Goal: Task Accomplishment & Management: Manage account settings

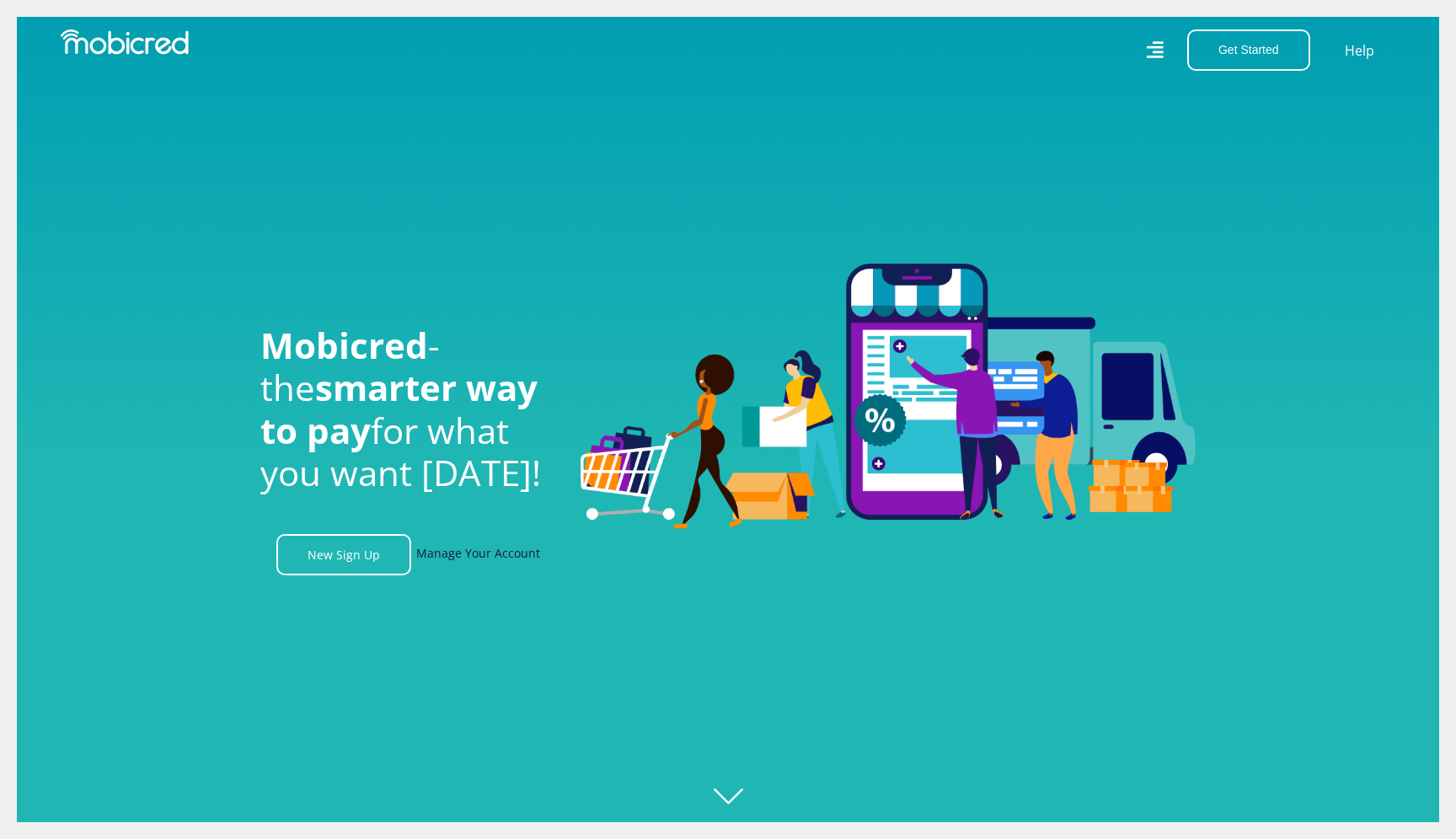
click at [507, 553] on link "Manage Your Account" at bounding box center [478, 555] width 124 height 41
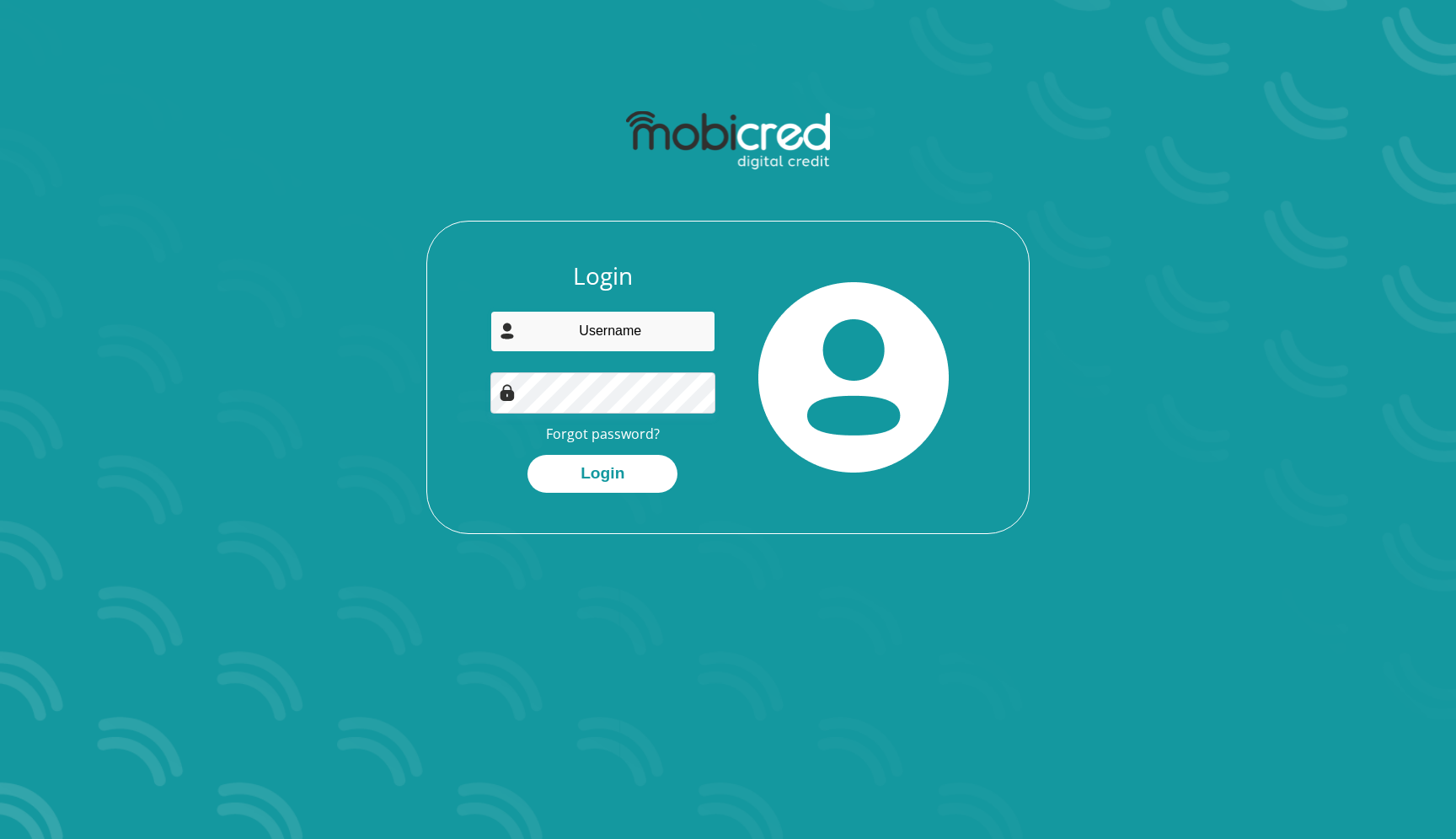
click at [616, 338] on input "email" at bounding box center [603, 331] width 226 height 41
click at [768, 519] on div "Login Forgot password? Login" at bounding box center [728, 397] width 601 height 271
click at [645, 340] on input "email" at bounding box center [603, 331] width 226 height 41
type input "njabulonv@gmail.com"
click at [641, 435] on link "Forgot password?" at bounding box center [602, 434] width 114 height 19
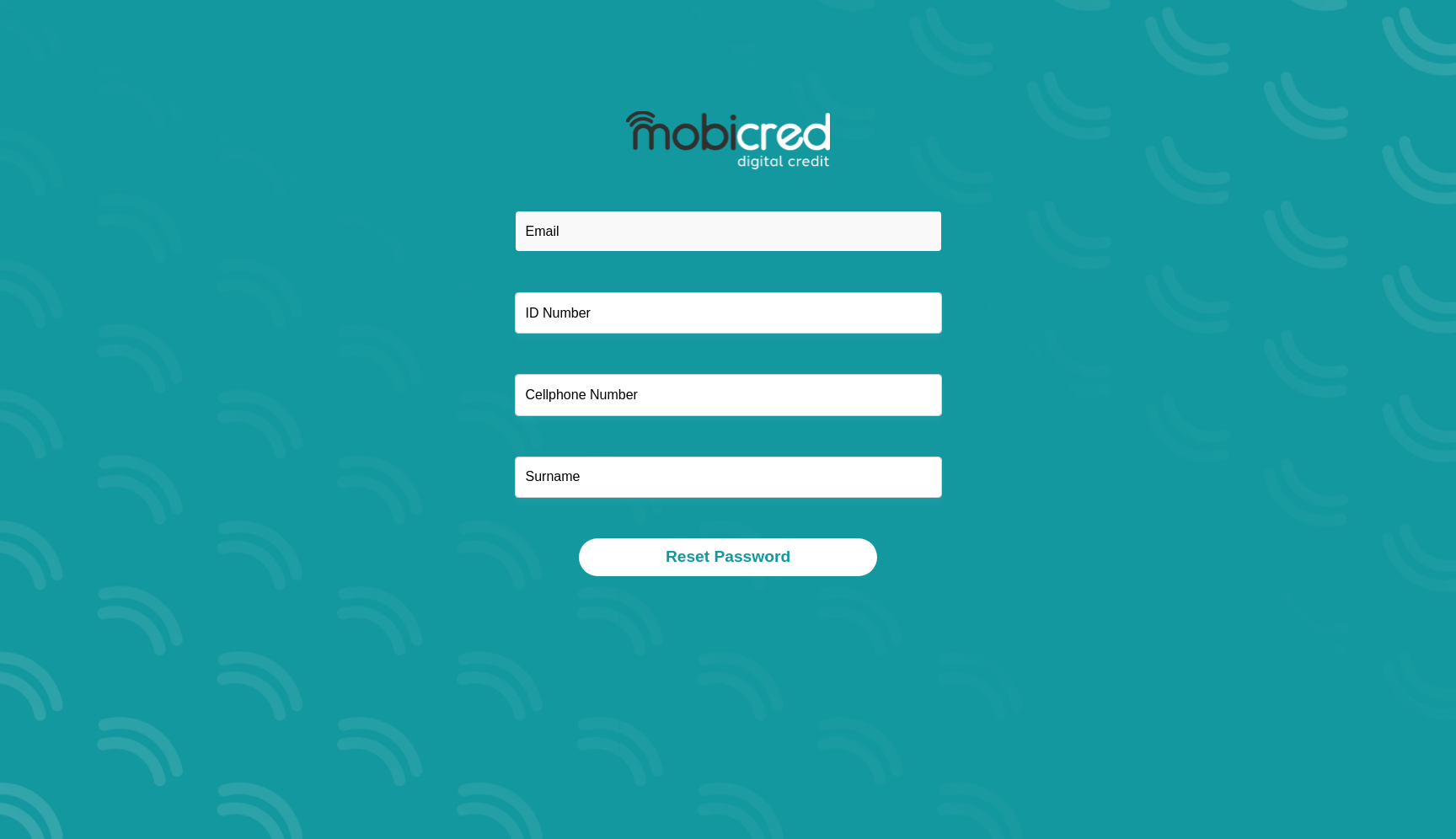
click at [634, 247] on input "email" at bounding box center [728, 231] width 427 height 41
type input "njabulonv@gmail.com"
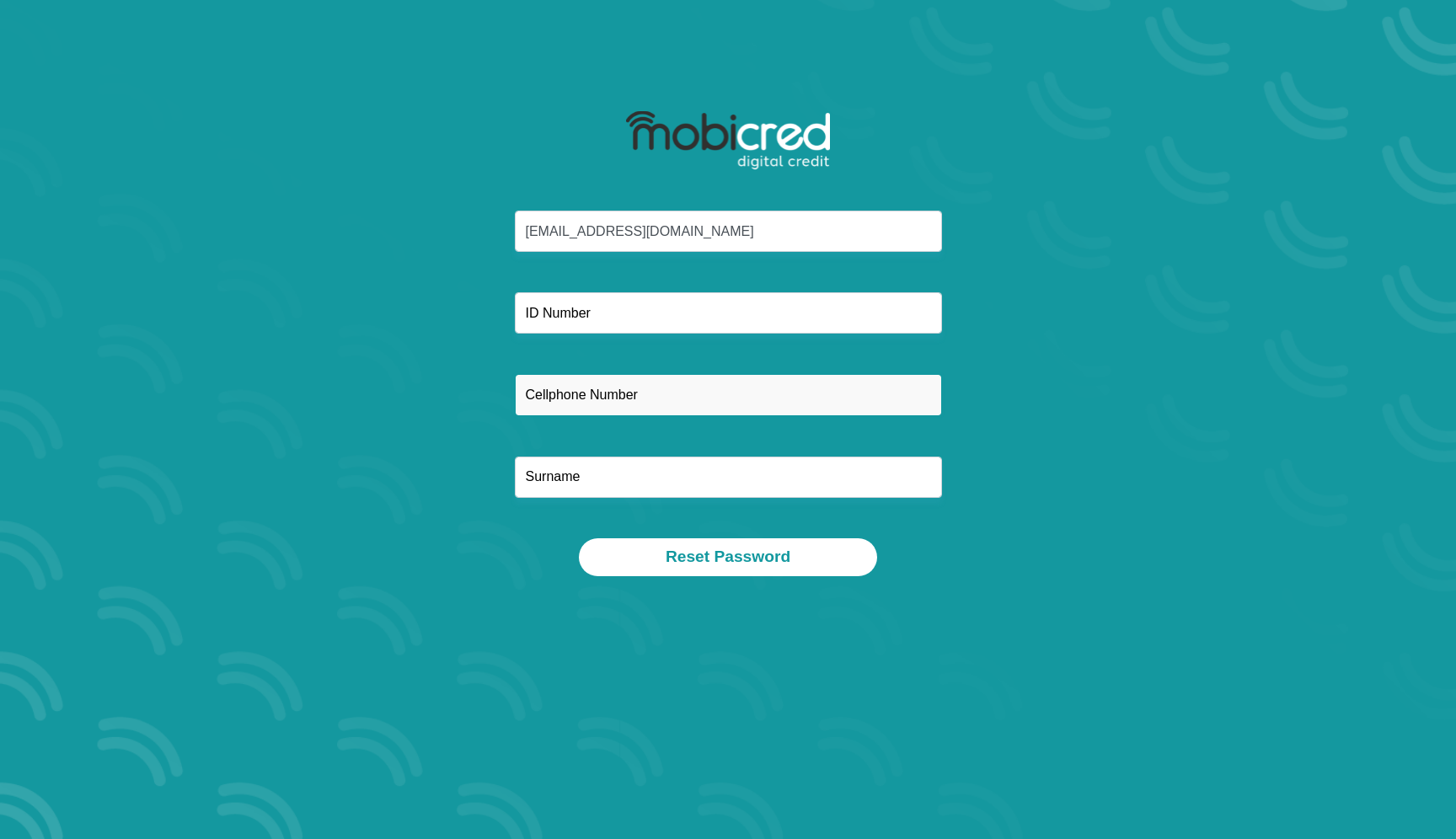
type input "0828969953"
type input "Ntsele"
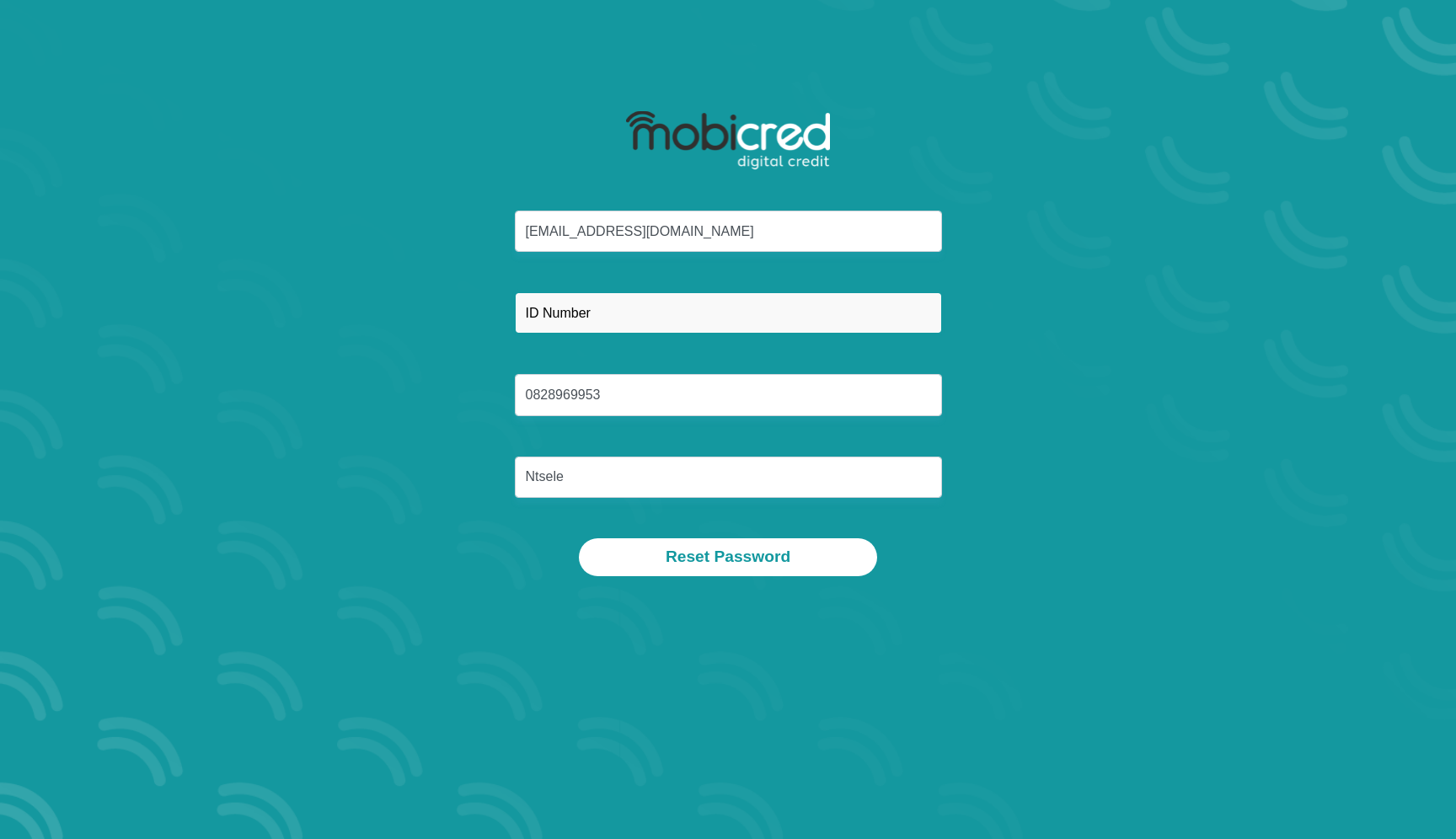
click at [636, 320] on input "text" at bounding box center [728, 312] width 427 height 41
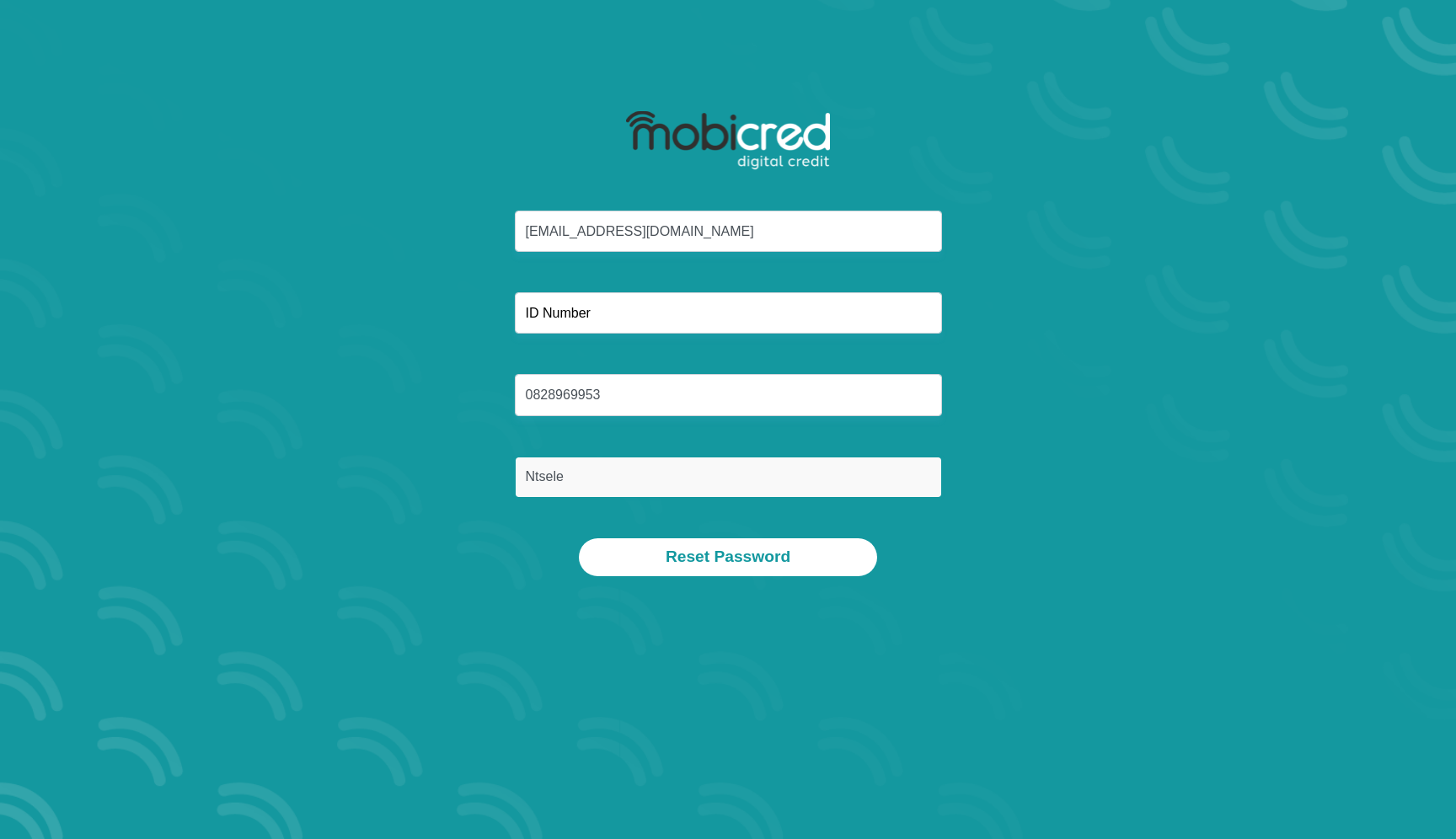
drag, startPoint x: 579, startPoint y: 485, endPoint x: 398, endPoint y: 485, distance: 181.0
click at [398, 485] on div "njabulonv@gmail.com 0828969953 Ntsele" at bounding box center [728, 374] width 904 height 328
click at [590, 483] on input "Ntsele" at bounding box center [728, 477] width 427 height 41
drag, startPoint x: 580, startPoint y: 480, endPoint x: 525, endPoint y: 480, distance: 55.0
click at [525, 480] on input "Ntsele" at bounding box center [728, 477] width 427 height 41
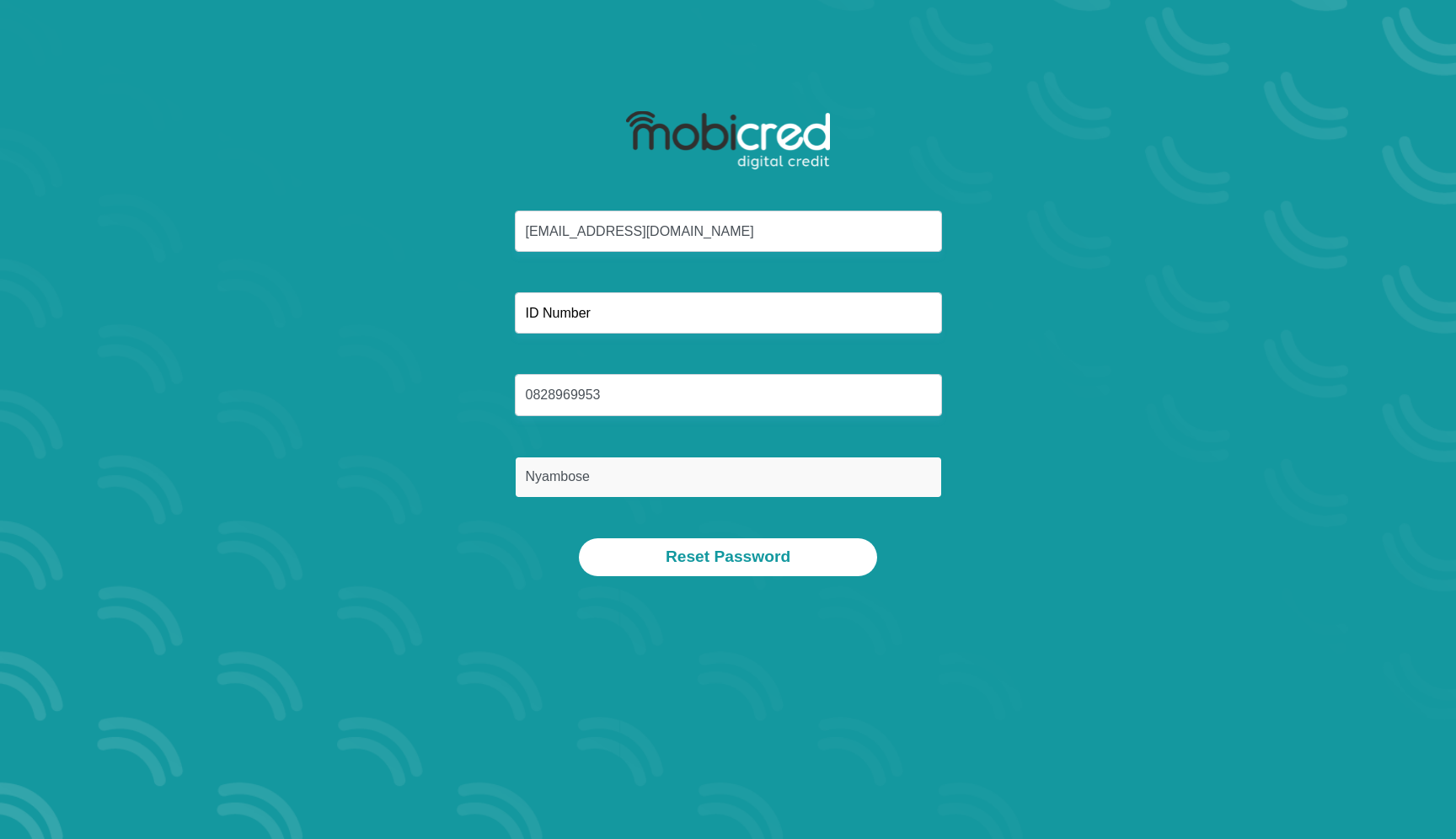
type input "Nyambose"
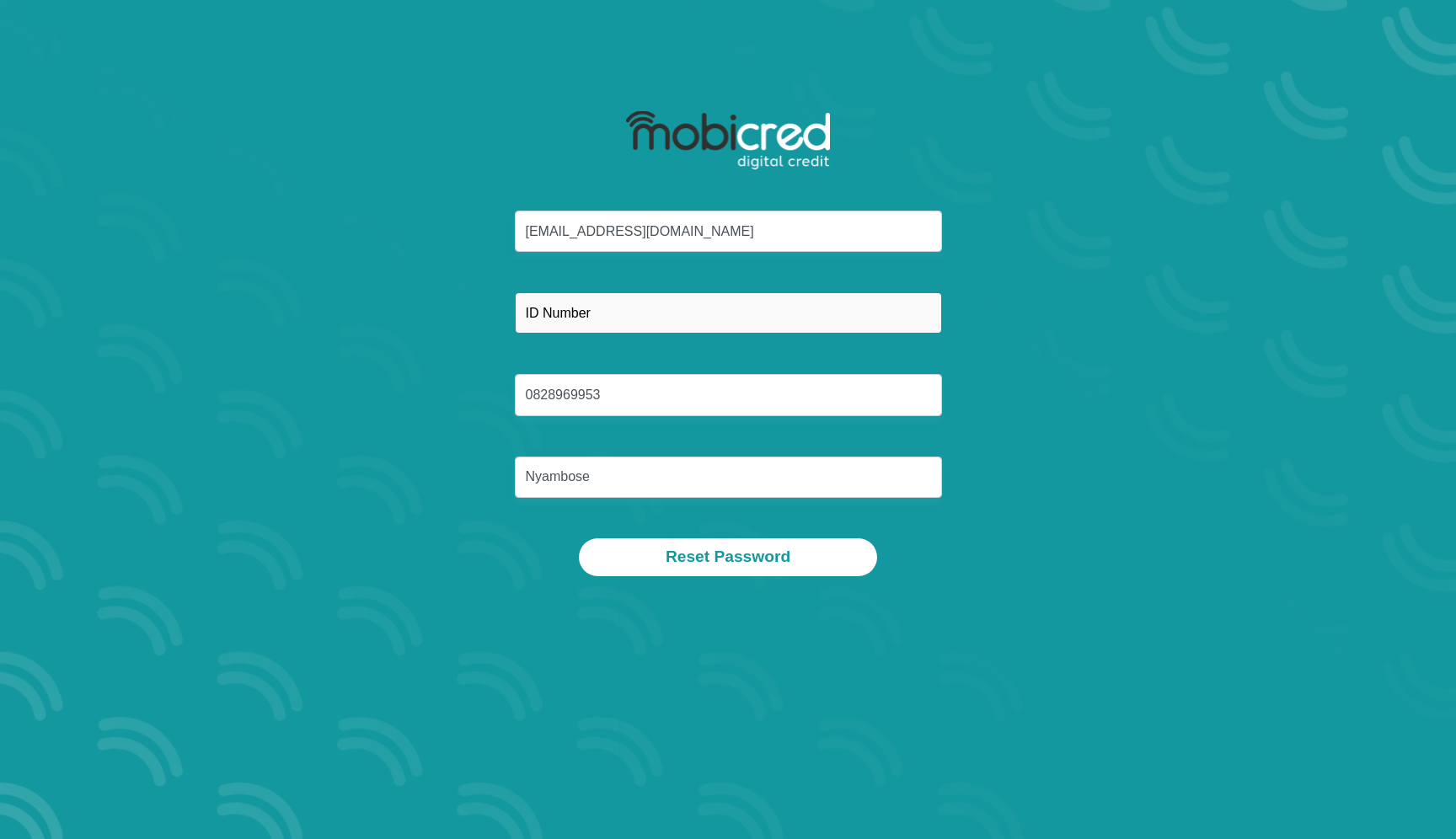
click at [651, 296] on input "text" at bounding box center [728, 312] width 427 height 41
type input "9606175535082"
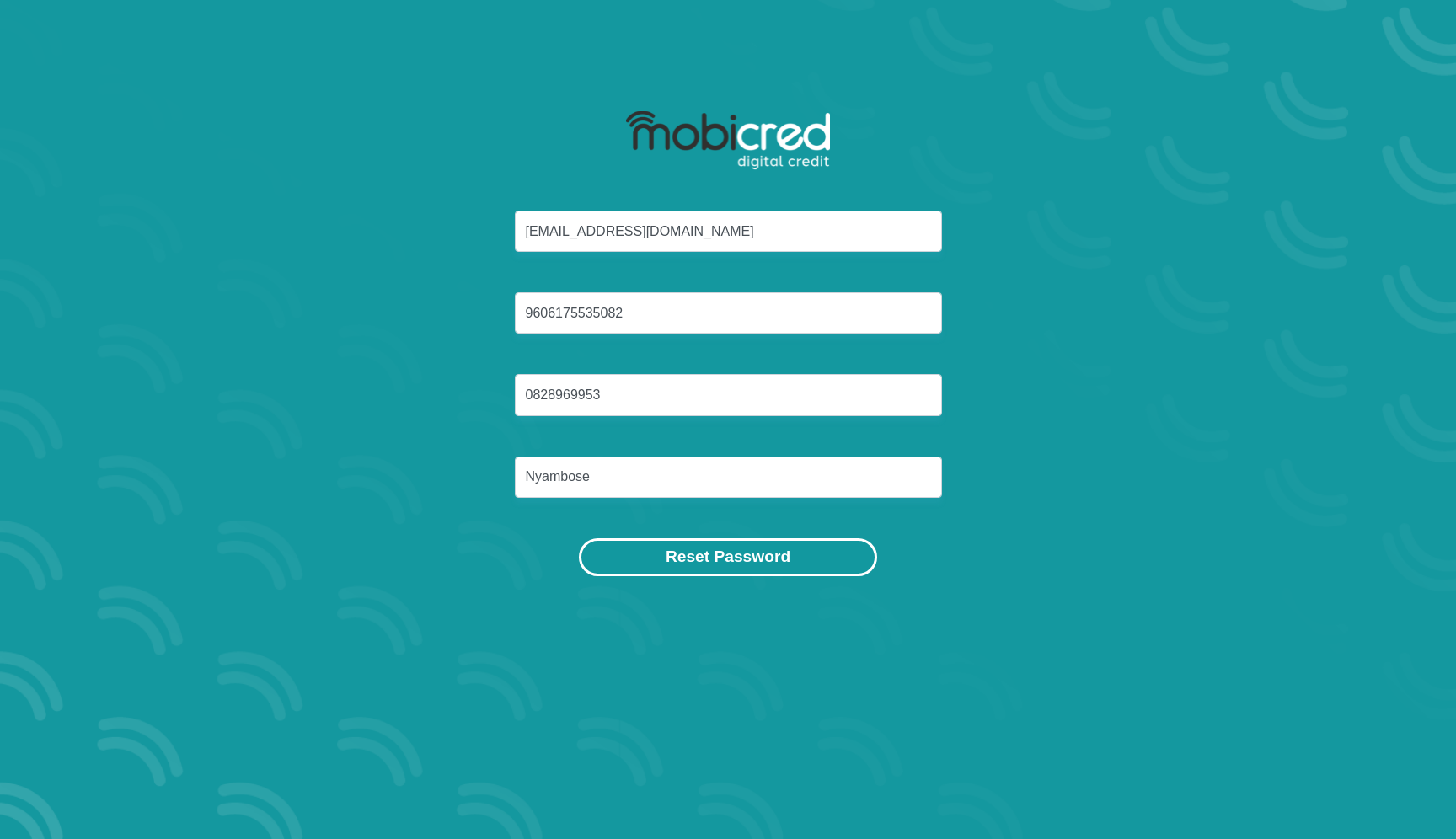
click at [756, 564] on button "Reset Password" at bounding box center [728, 557] width 298 height 38
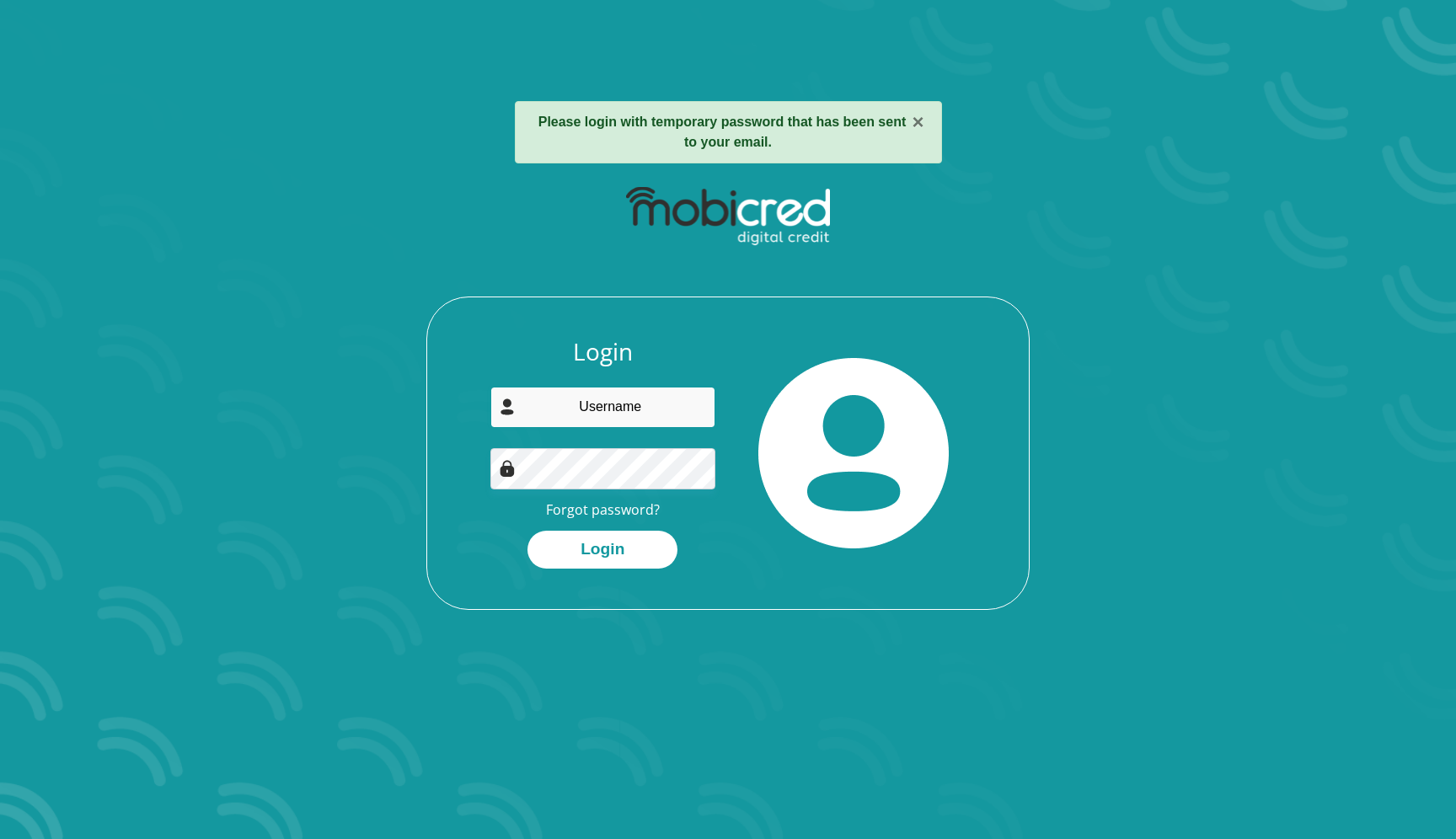
click at [605, 400] on input "email" at bounding box center [603, 407] width 226 height 41
click at [586, 399] on input "email" at bounding box center [603, 407] width 226 height 41
paste input "njabulonv@gmail.com,"
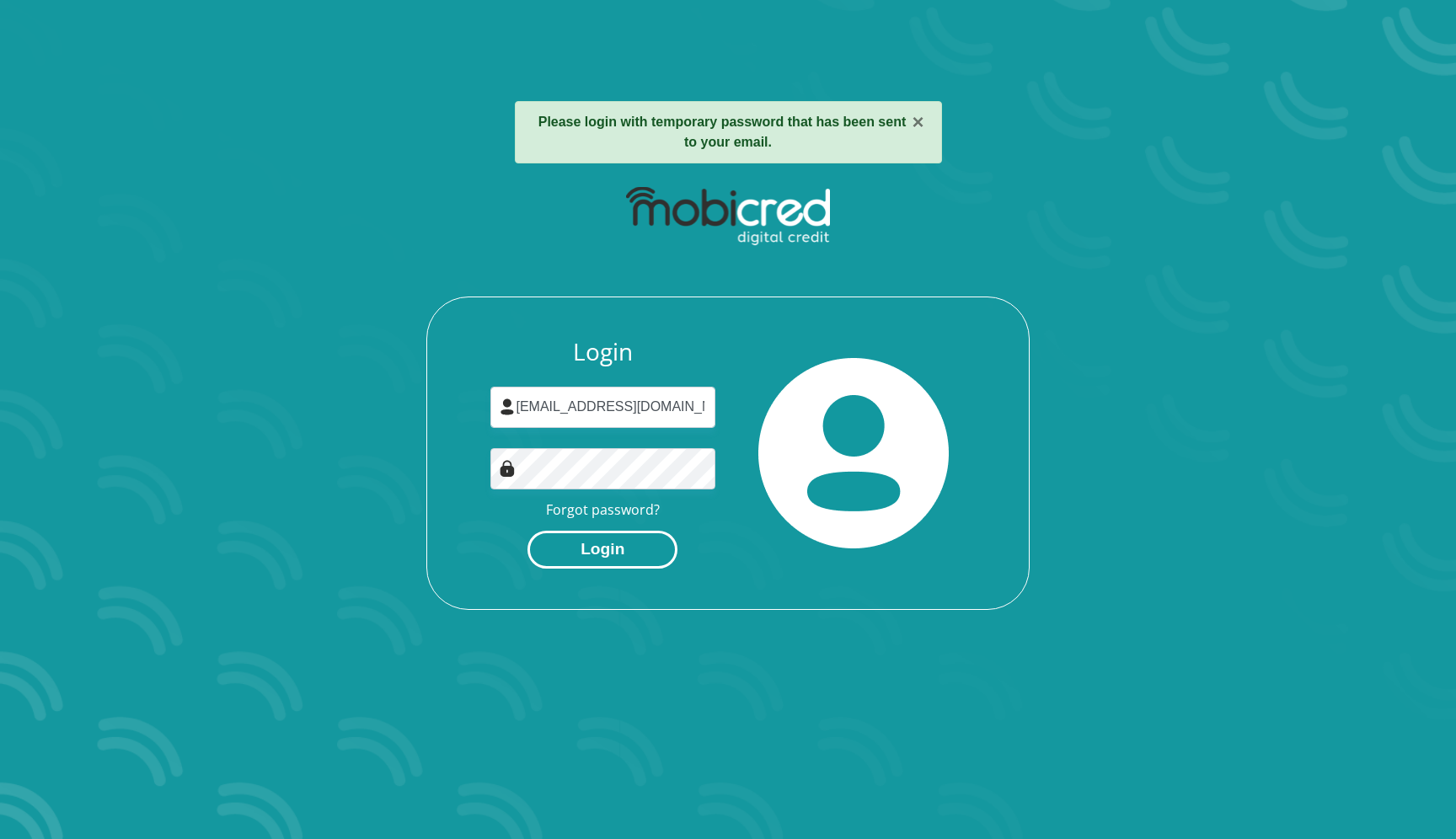
click at [620, 554] on button "Login" at bounding box center [602, 550] width 150 height 38
type input "njabulonv@gmail.com"
click at [574, 562] on button "Login" at bounding box center [602, 550] width 150 height 38
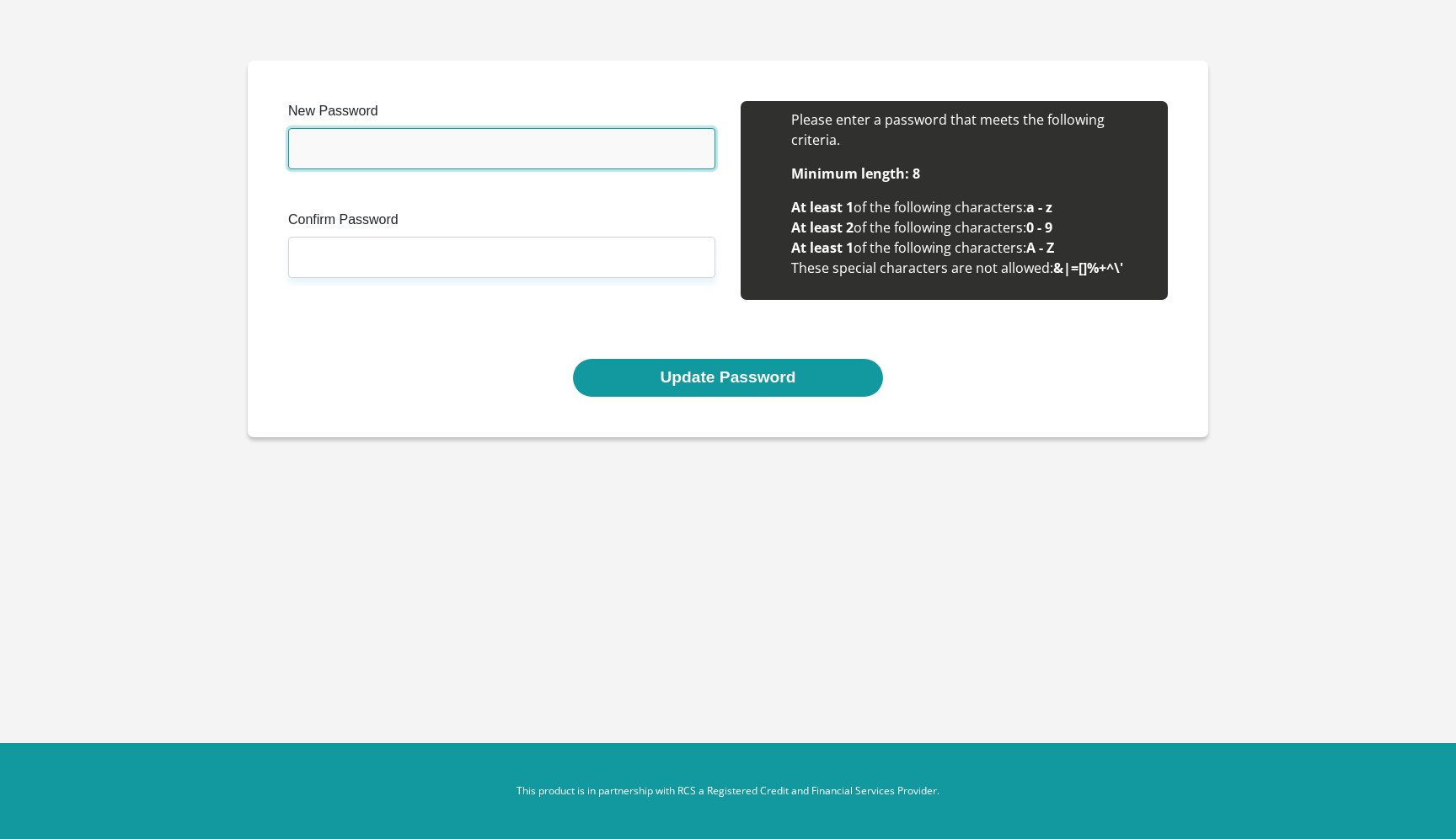
click at [391, 129] on input "New Password" at bounding box center [501, 149] width 427 height 41
click at [534, 141] on input "New Password" at bounding box center [501, 149] width 427 height 41
click at [545, 144] on input "New Password" at bounding box center [501, 149] width 427 height 41
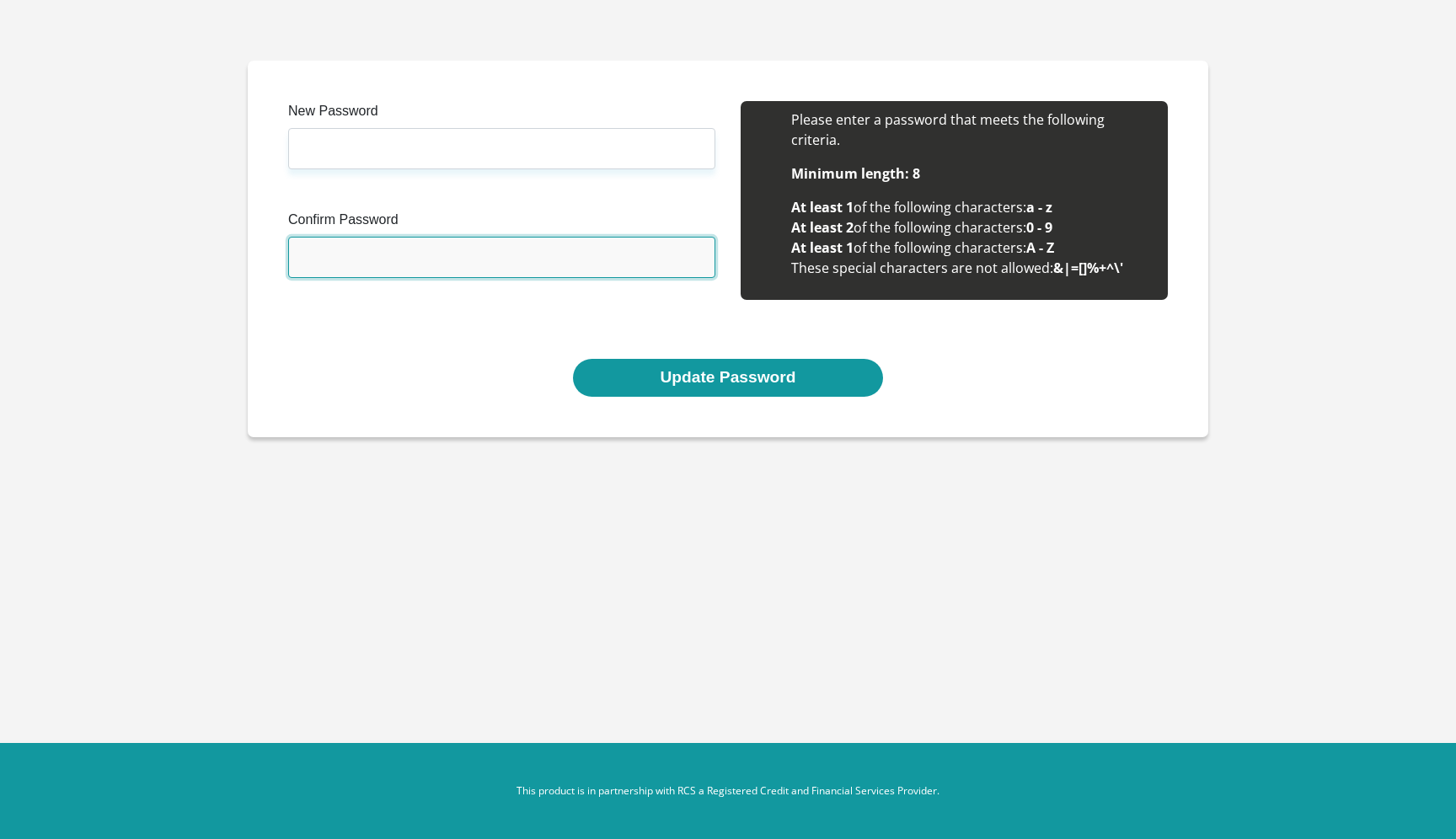
click at [552, 260] on input "Confirm Password" at bounding box center [501, 257] width 427 height 41
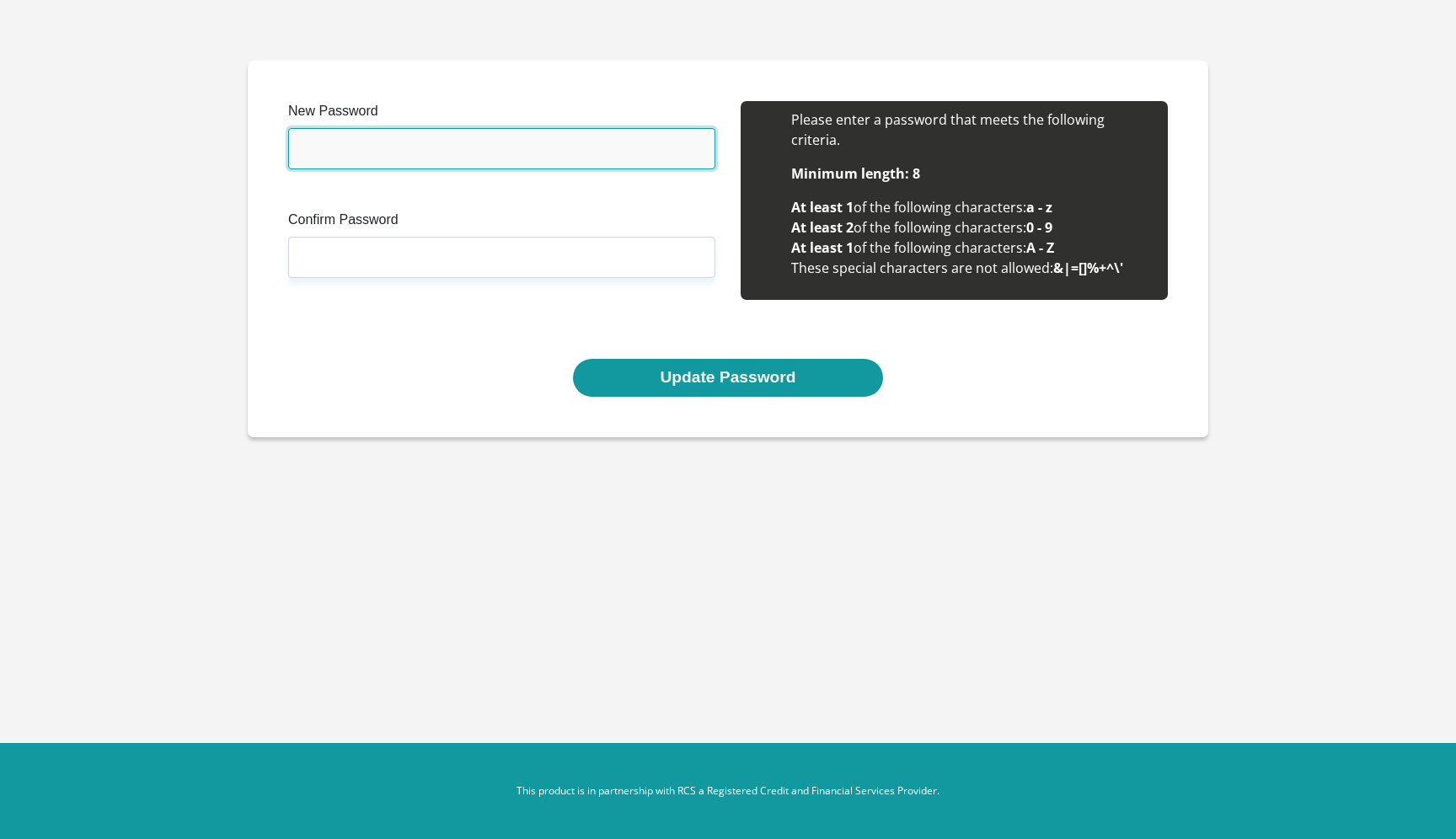
click at [554, 145] on input "New Password" at bounding box center [501, 149] width 427 height 41
click at [485, 143] on input "New Password" at bounding box center [501, 149] width 427 height 41
paste input "zomqyk-2duwWe-meczar"
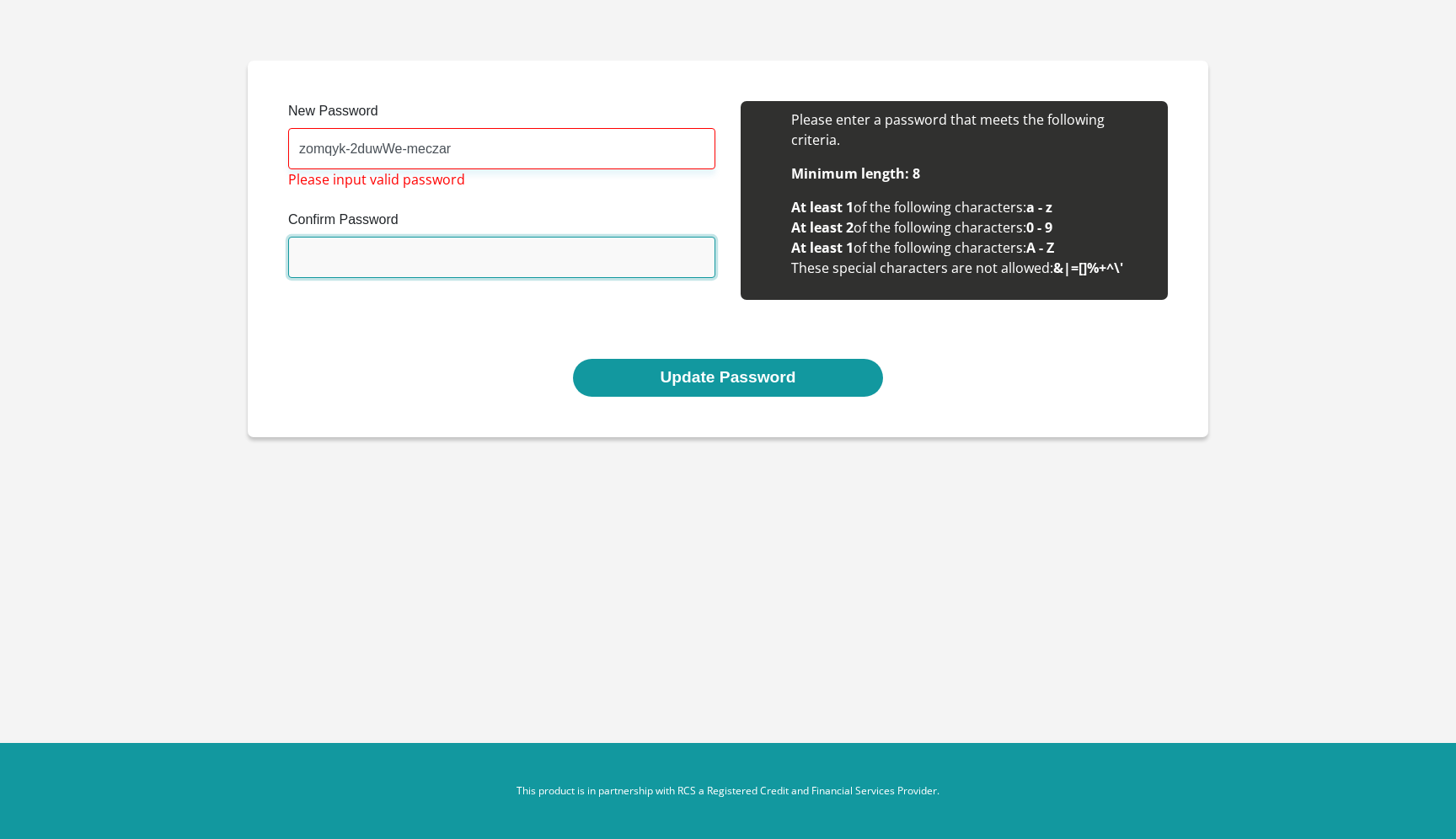
click at [522, 254] on input "Confirm Password" at bounding box center [501, 257] width 427 height 41
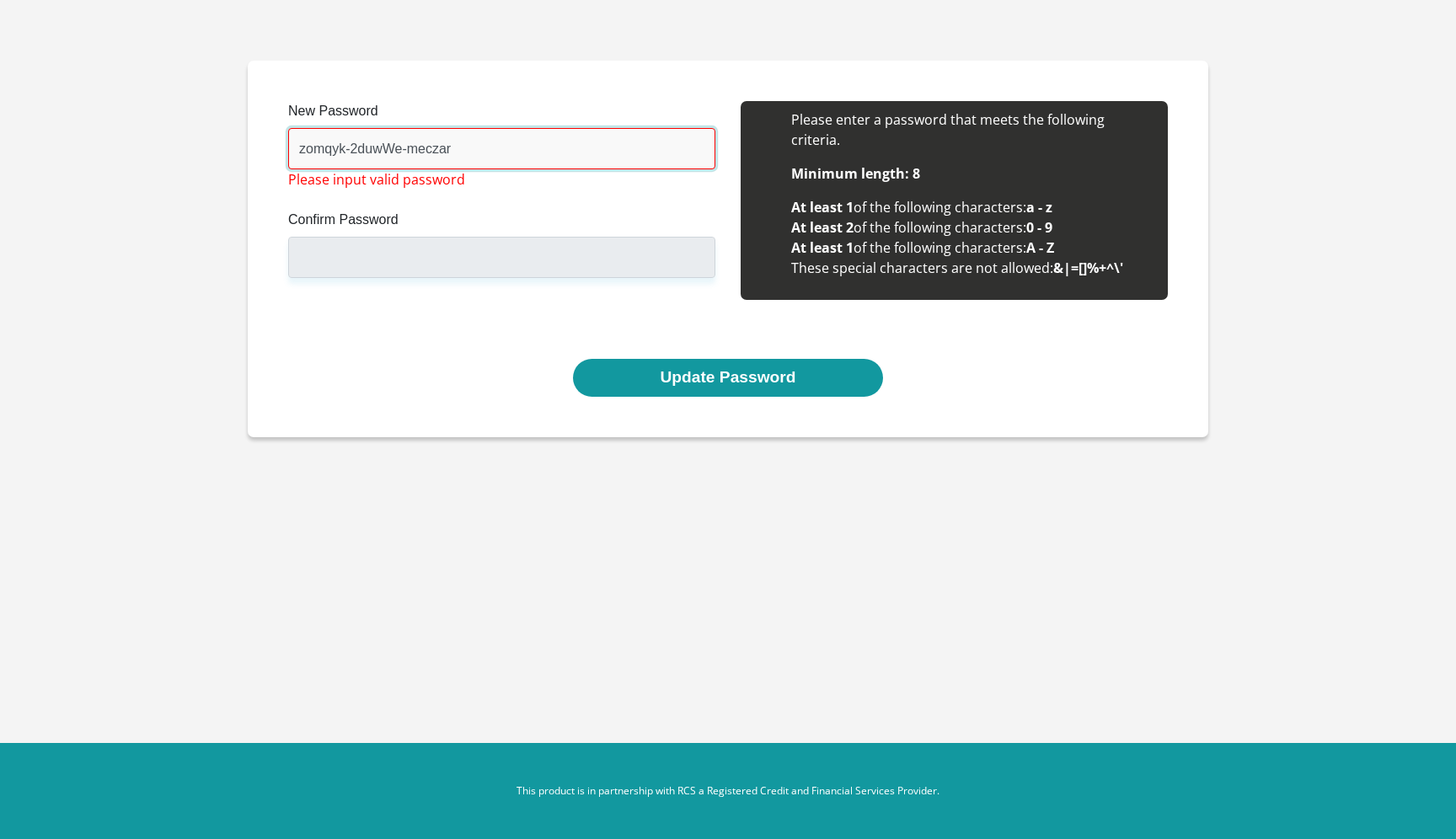
click at [515, 152] on input "zomqyk-2duwWe-meczar" at bounding box center [501, 149] width 427 height 41
click at [566, 130] on input "zomqyk-2duwWe-meczar" at bounding box center [501, 149] width 427 height 41
paste input "AY6bdqeG3sqJV3z"
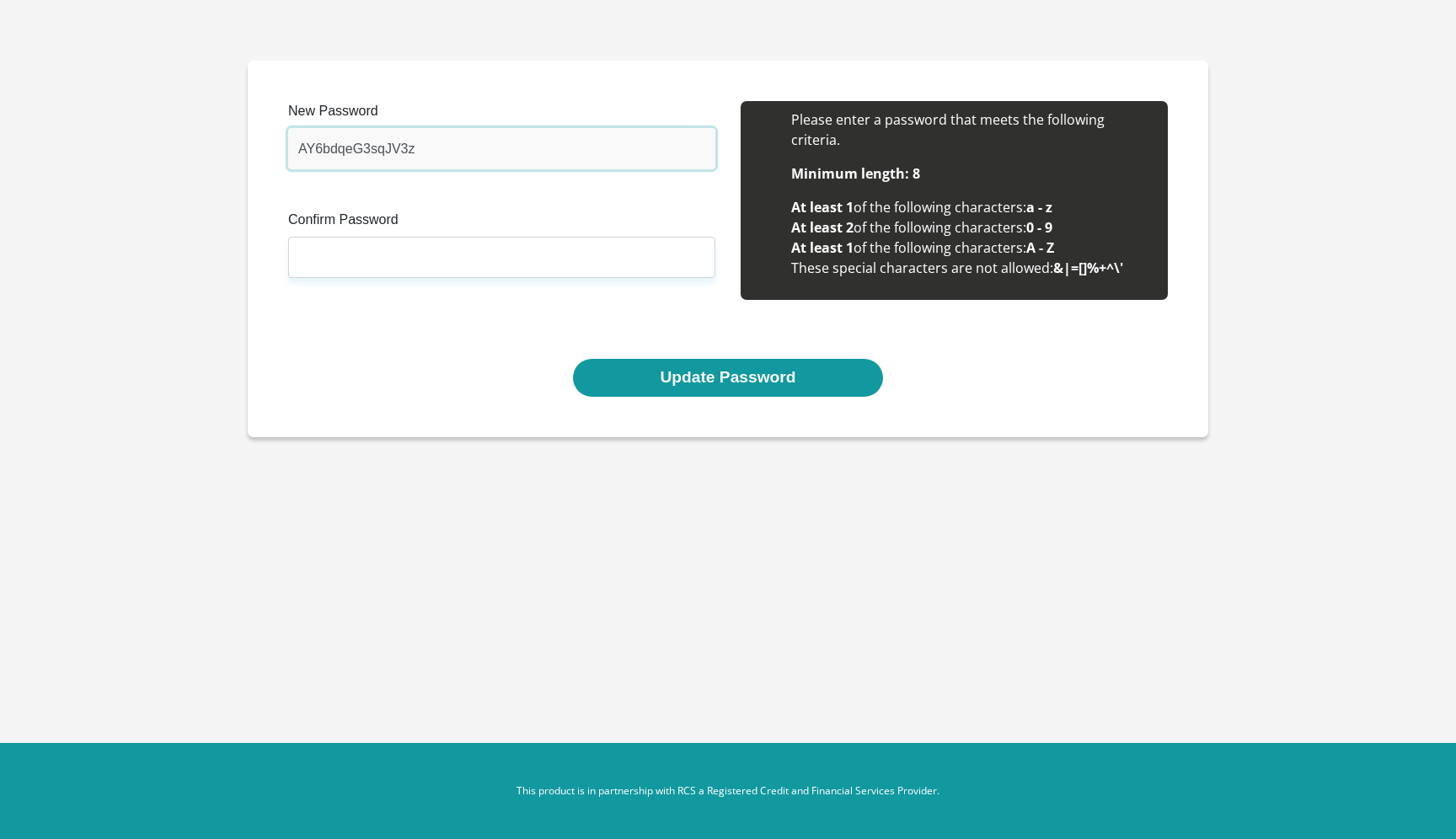
type input "AY6bdqeG3sqJV3z"
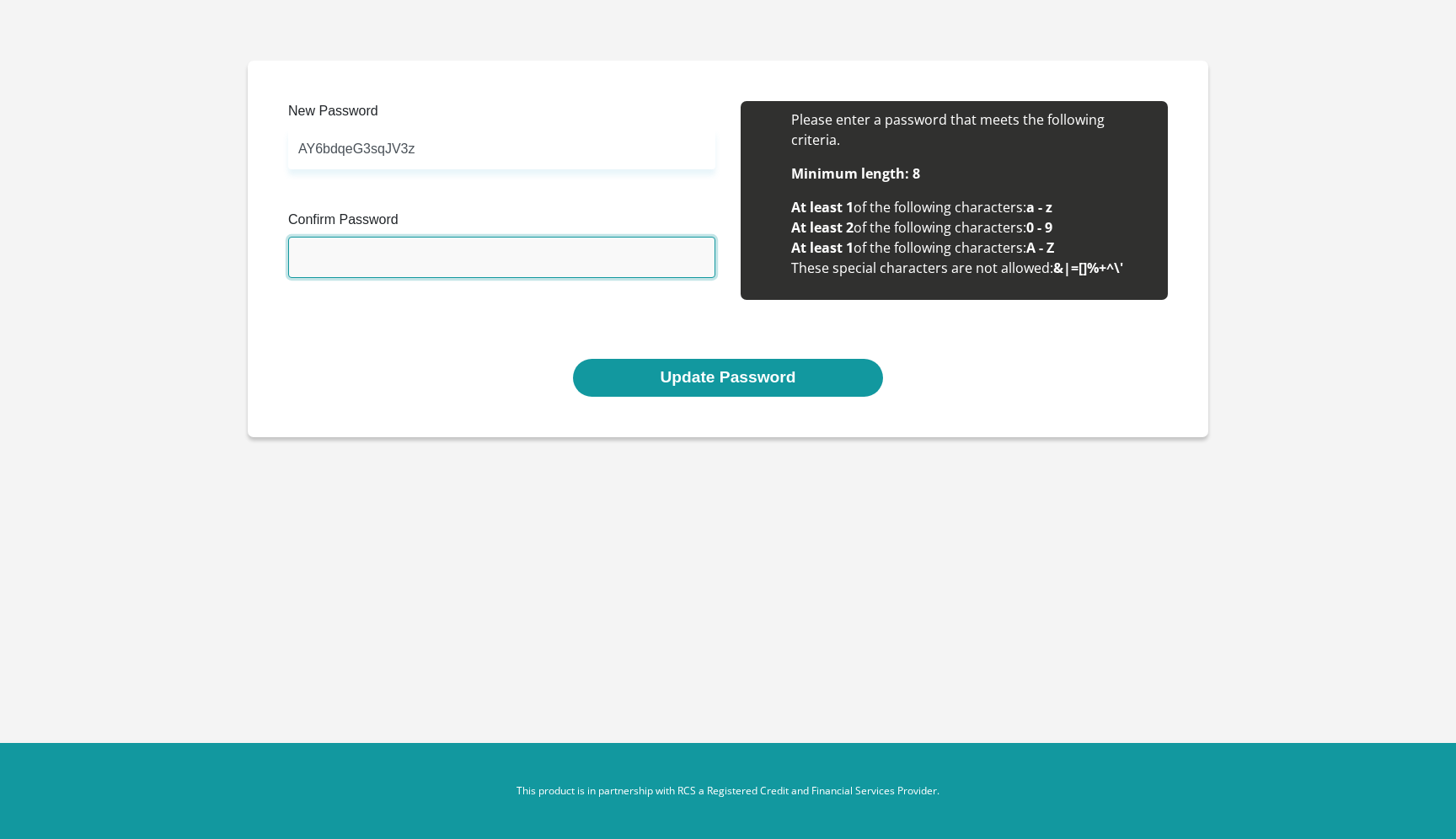
click at [476, 255] on input "Confirm Password" at bounding box center [501, 257] width 427 height 41
paste input "AY6bdqeG3sqJV3z"
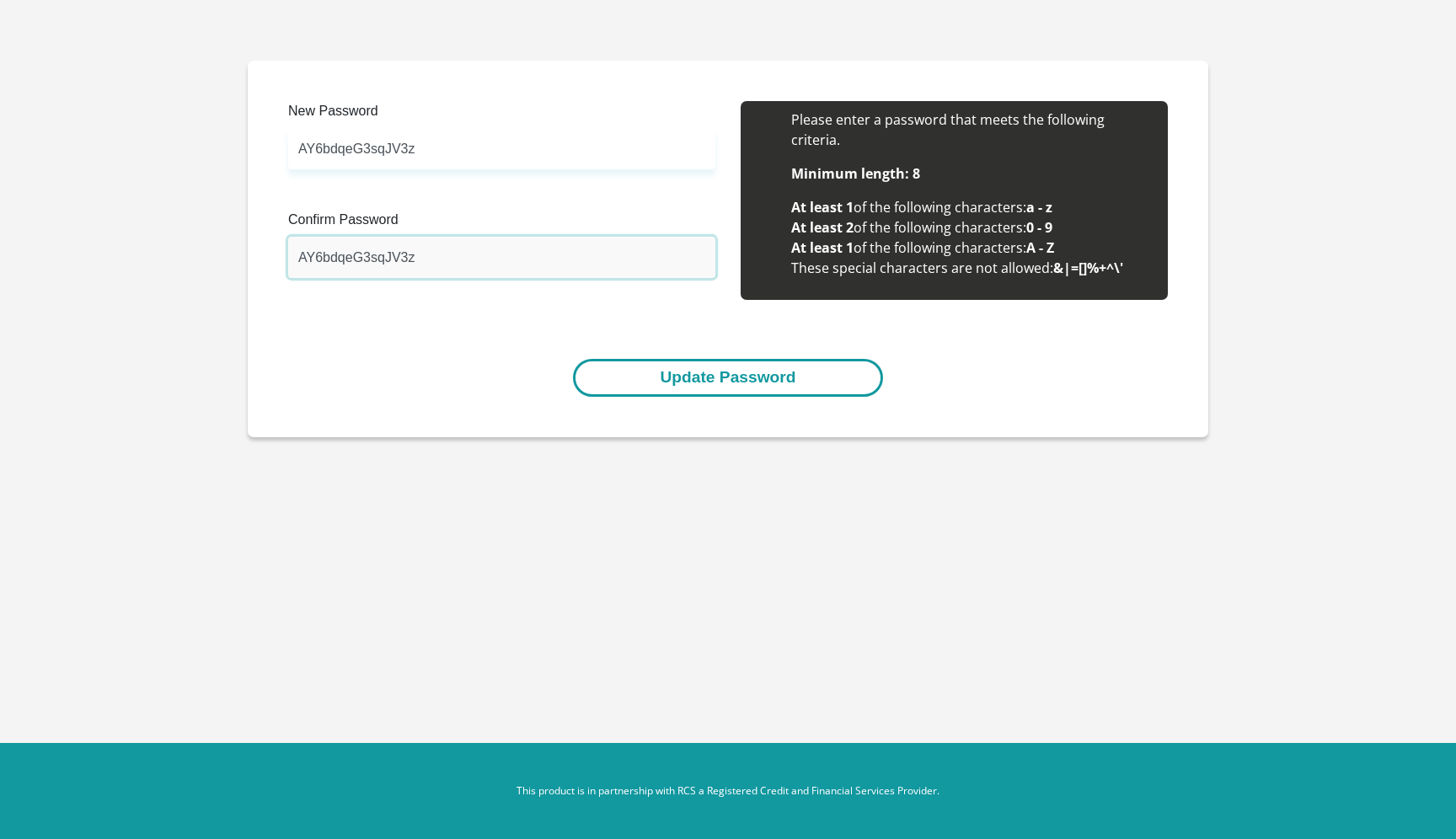
type input "AY6bdqeG3sqJV3z"
click at [690, 385] on button "Update Password" at bounding box center [727, 378] width 309 height 38
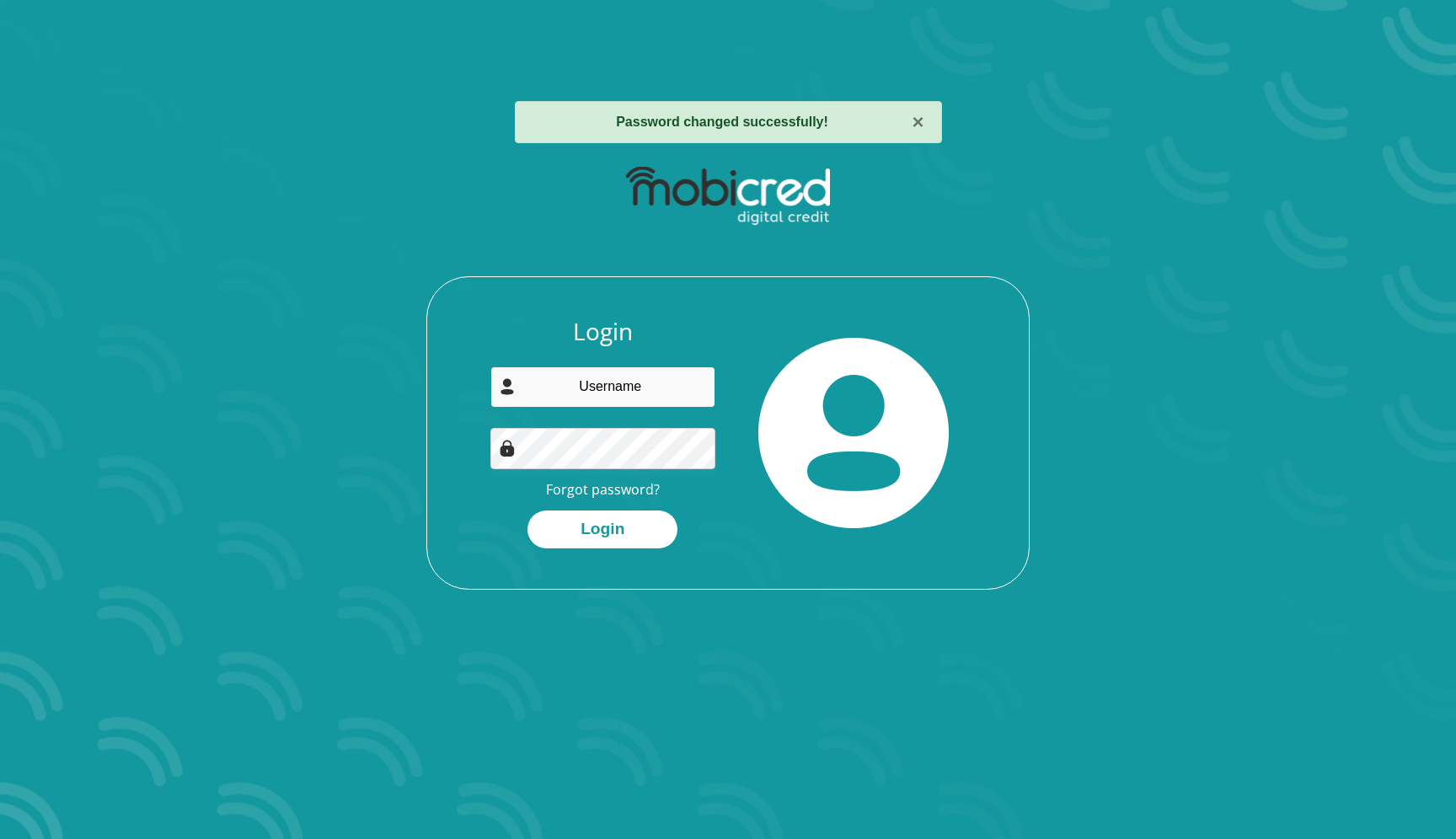
click at [615, 373] on input "email" at bounding box center [603, 387] width 226 height 41
type input "[EMAIL_ADDRESS][DOMAIN_NAME]"
click at [611, 538] on button "Login" at bounding box center [602, 529] width 150 height 38
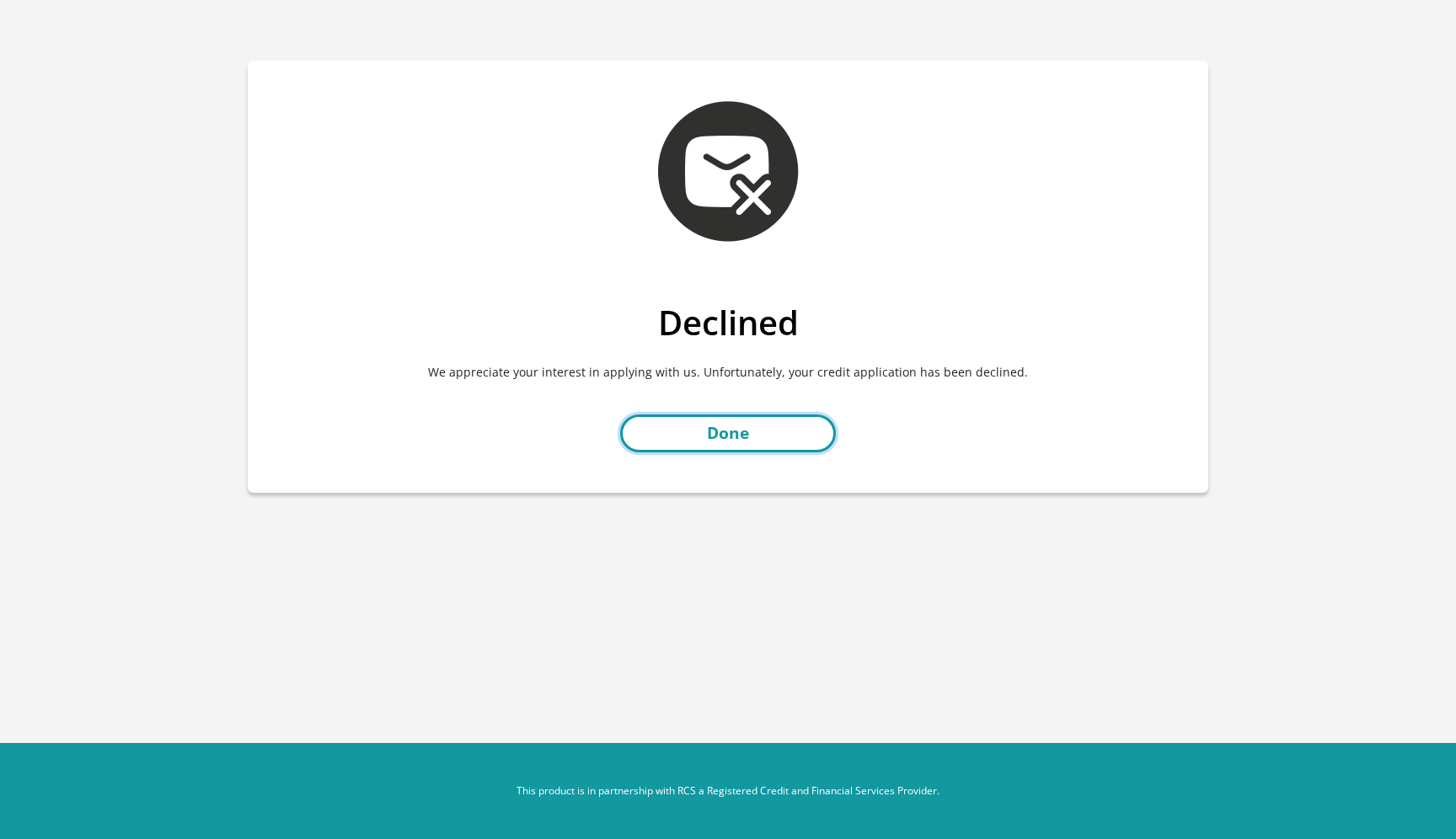
click at [797, 431] on link "Done" at bounding box center [728, 433] width 216 height 38
